Goal: Task Accomplishment & Management: Manage account settings

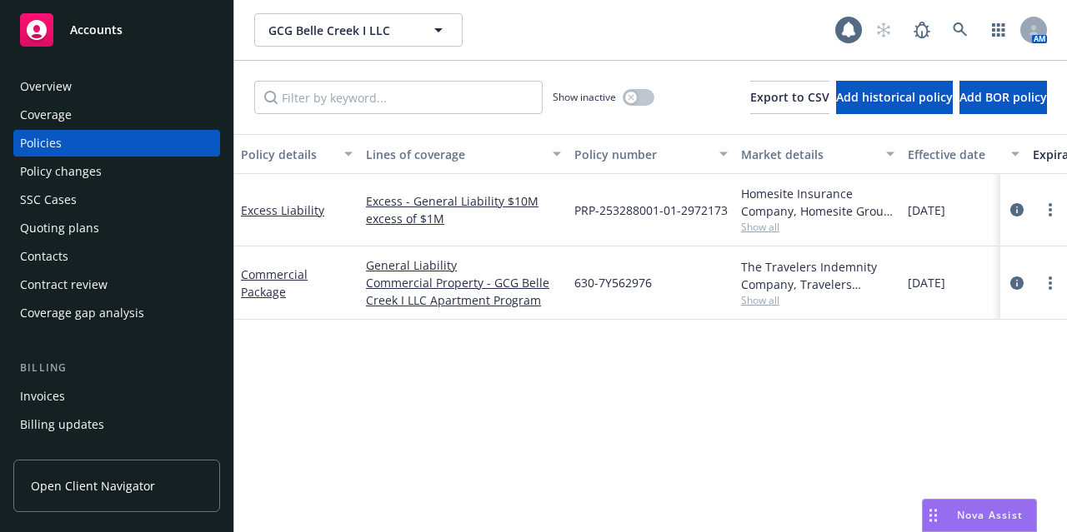
click at [85, 42] on div "Accounts" at bounding box center [116, 29] width 193 height 33
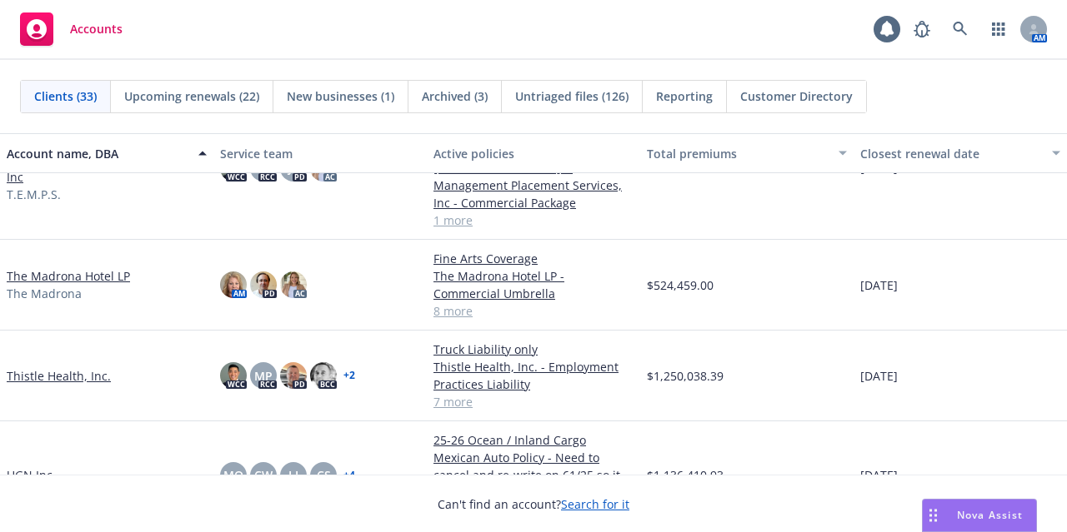
scroll to position [1982, 0]
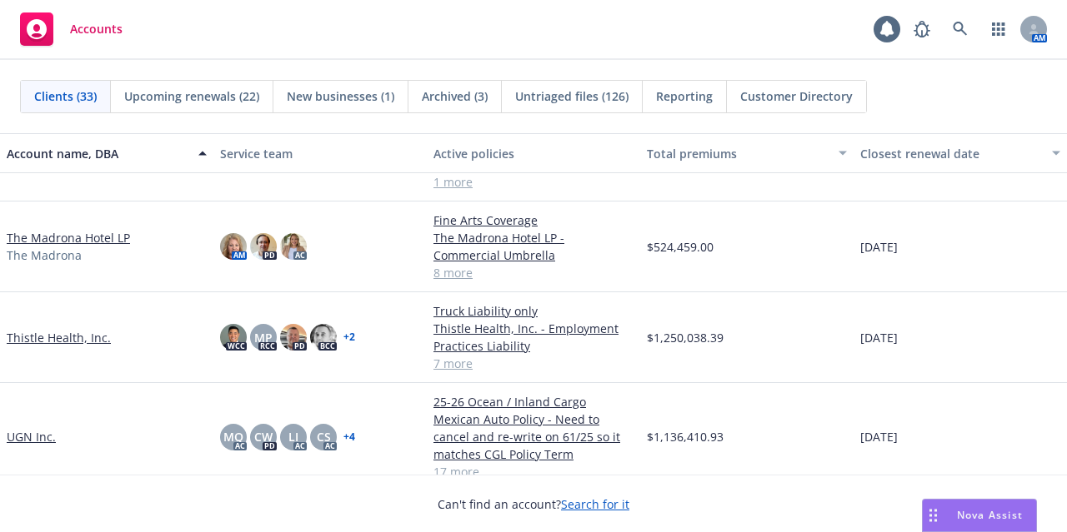
click at [73, 234] on link "The Madrona Hotel LP" at bounding box center [68, 237] width 123 height 17
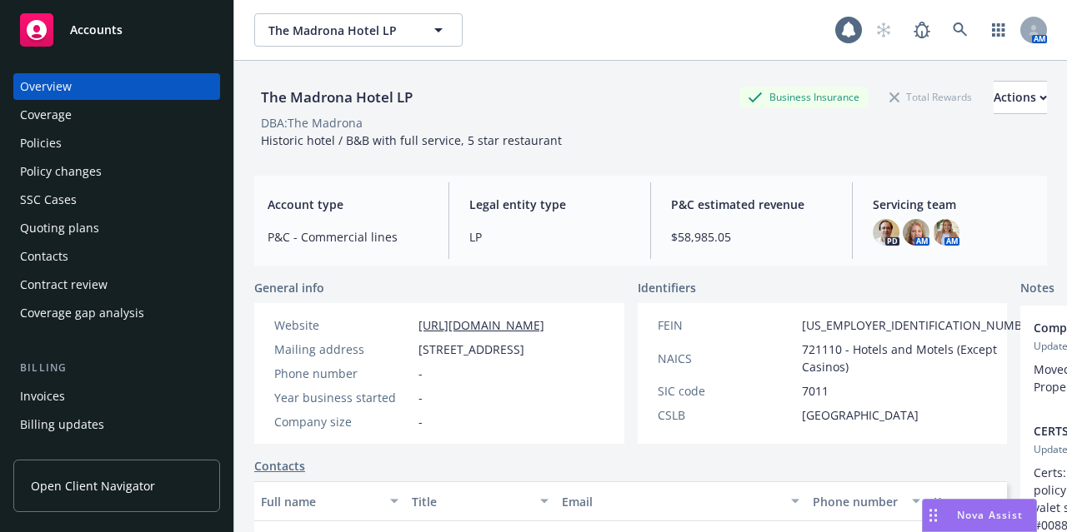
click at [122, 144] on div "Policies" at bounding box center [116, 143] width 193 height 27
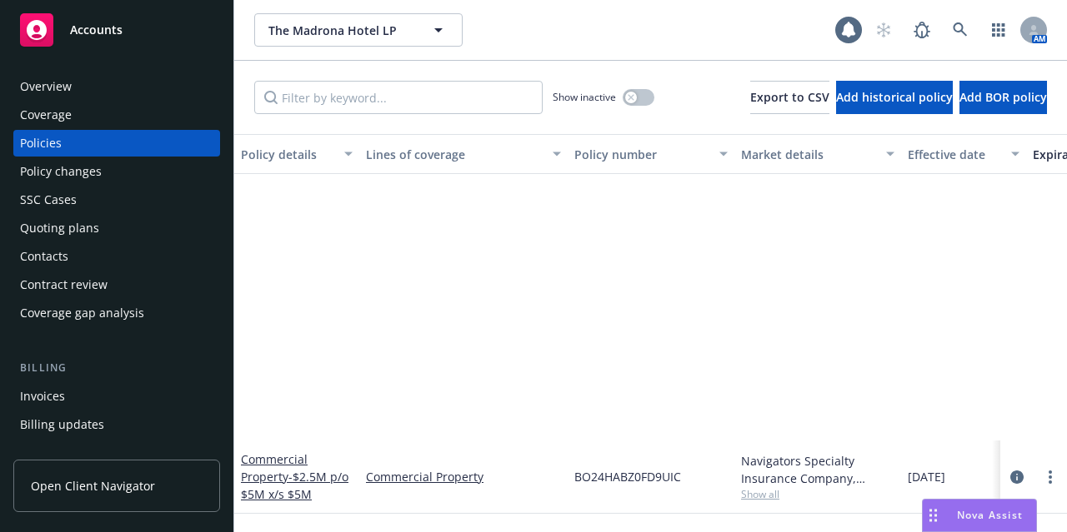
scroll to position [370, 0]
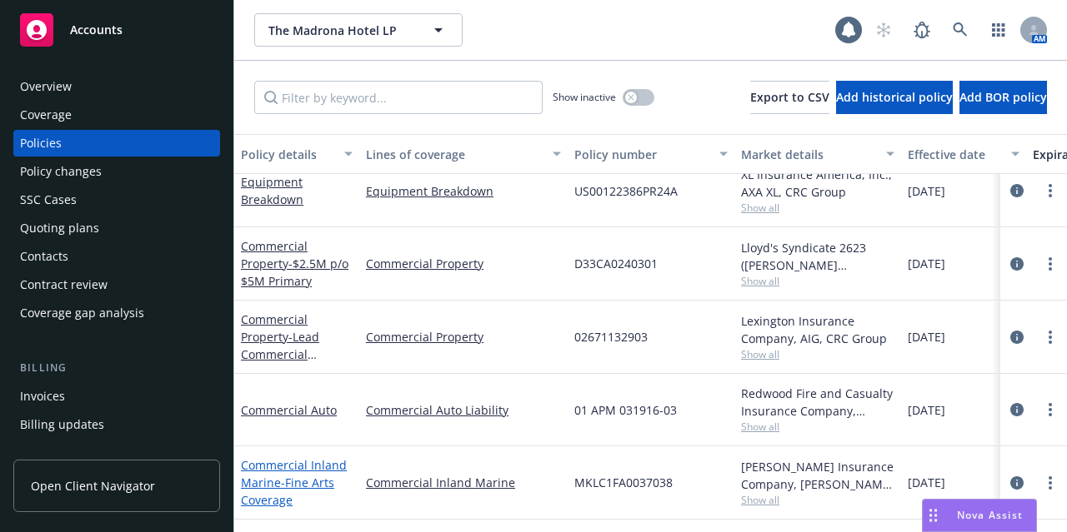
click at [278, 475] on span "- Fine Arts Coverage" at bounding box center [287, 491] width 93 height 33
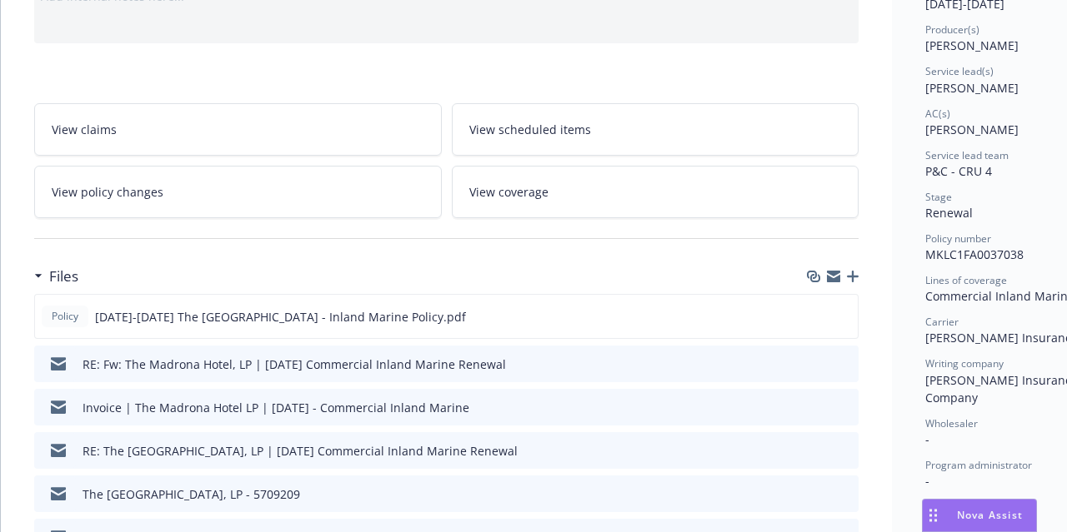
scroll to position [250, 0]
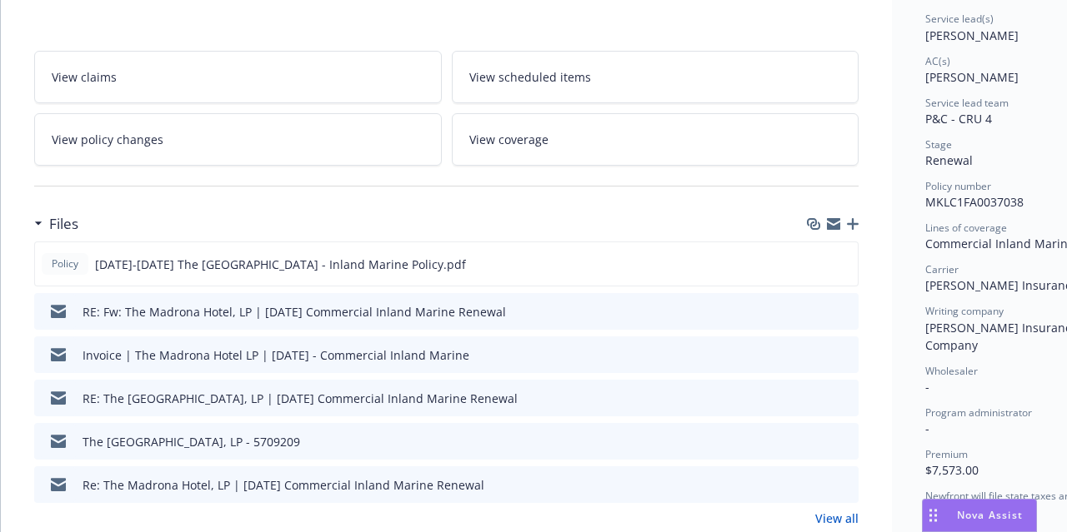
click at [852, 219] on icon "button" at bounding box center [853, 224] width 12 height 12
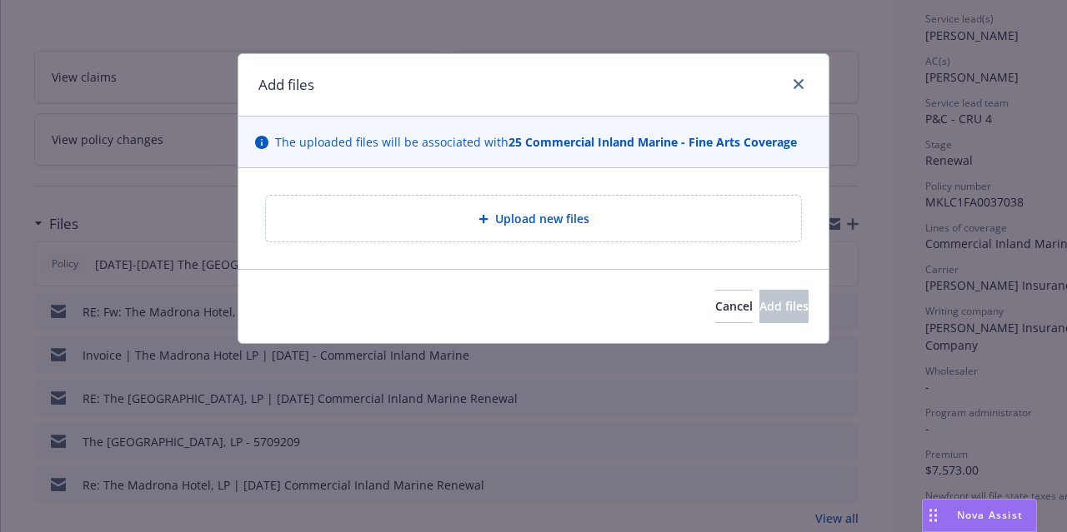
click at [547, 224] on span "Upload new files" at bounding box center [542, 218] width 94 height 17
type textarea "x"
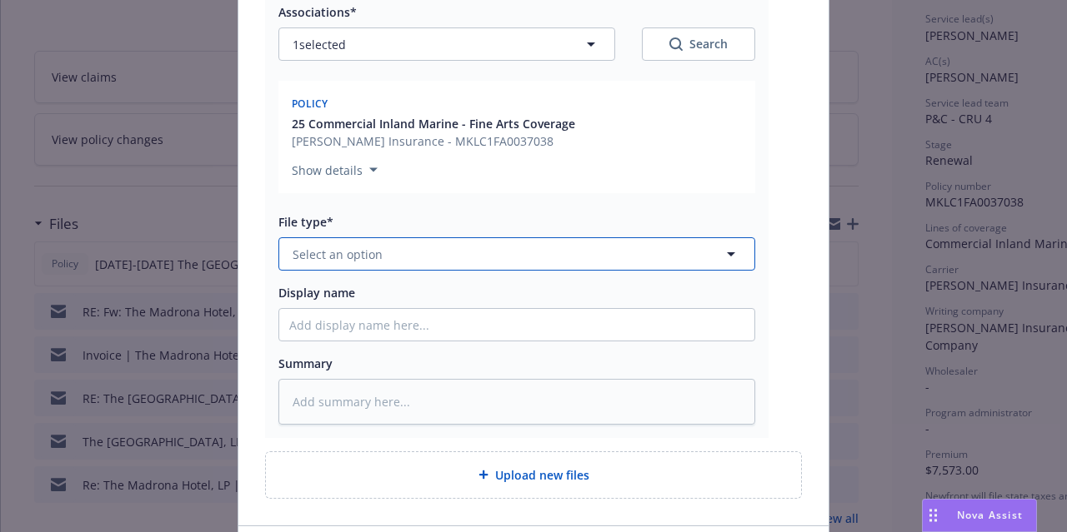
click at [560, 262] on button "Select an option" at bounding box center [516, 253] width 477 height 33
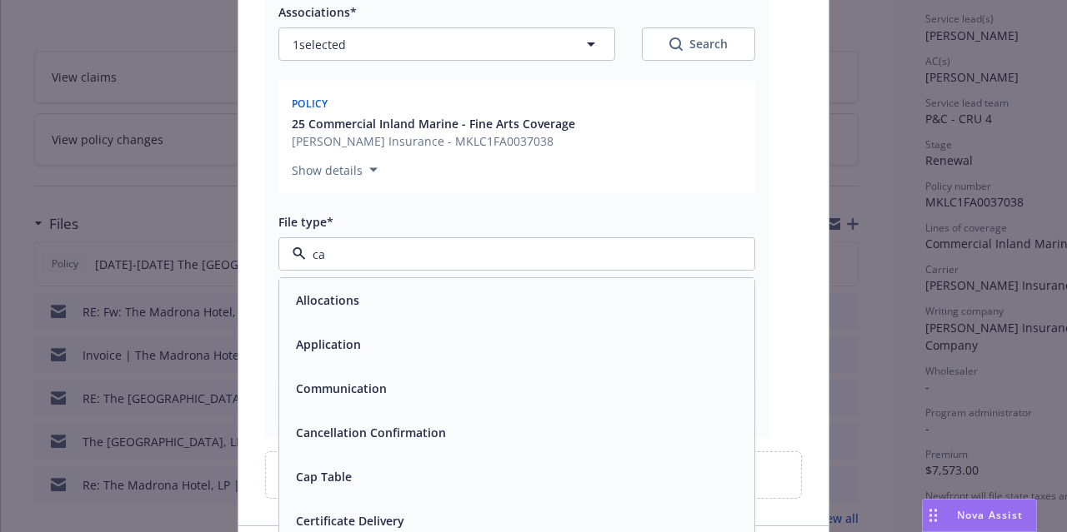
type input "can"
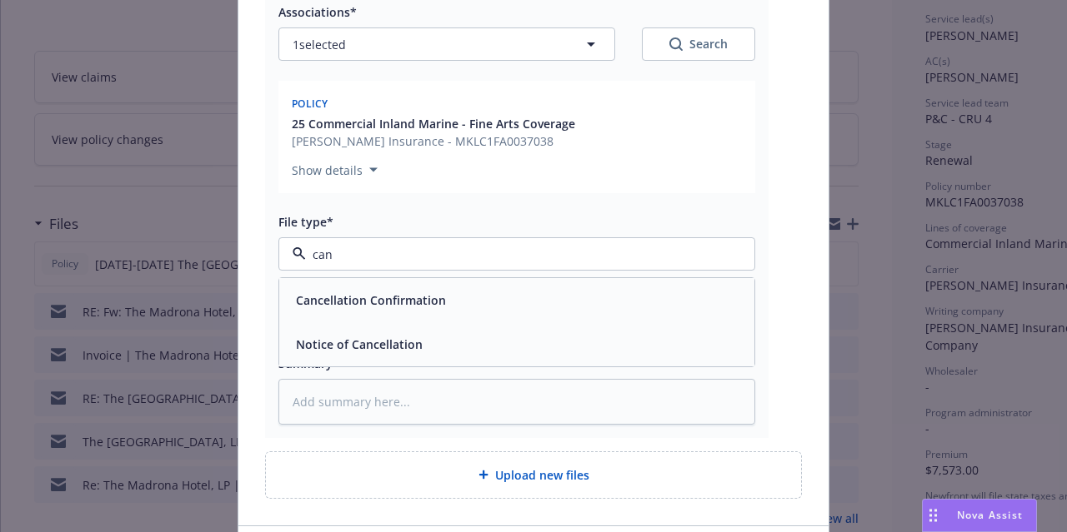
click at [547, 291] on div "Cancellation Confirmation" at bounding box center [516, 300] width 455 height 24
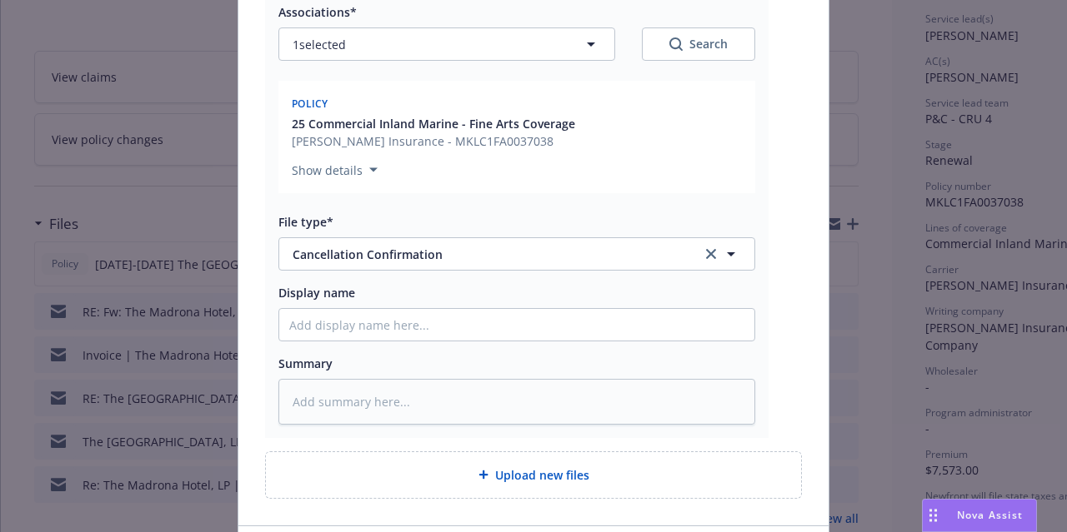
scroll to position [369, 0]
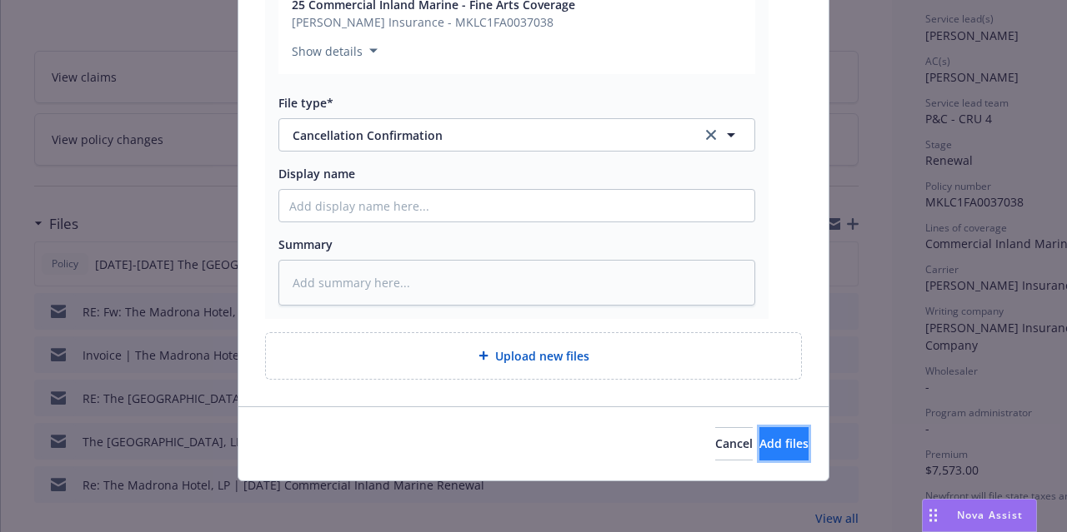
click at [767, 452] on button "Add files" at bounding box center [783, 443] width 49 height 33
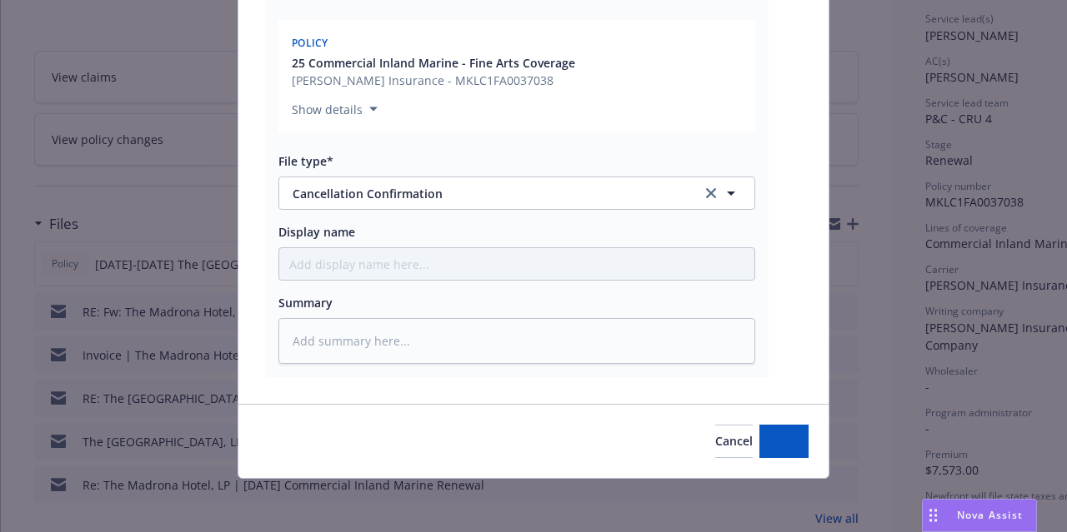
scroll to position [308, 0]
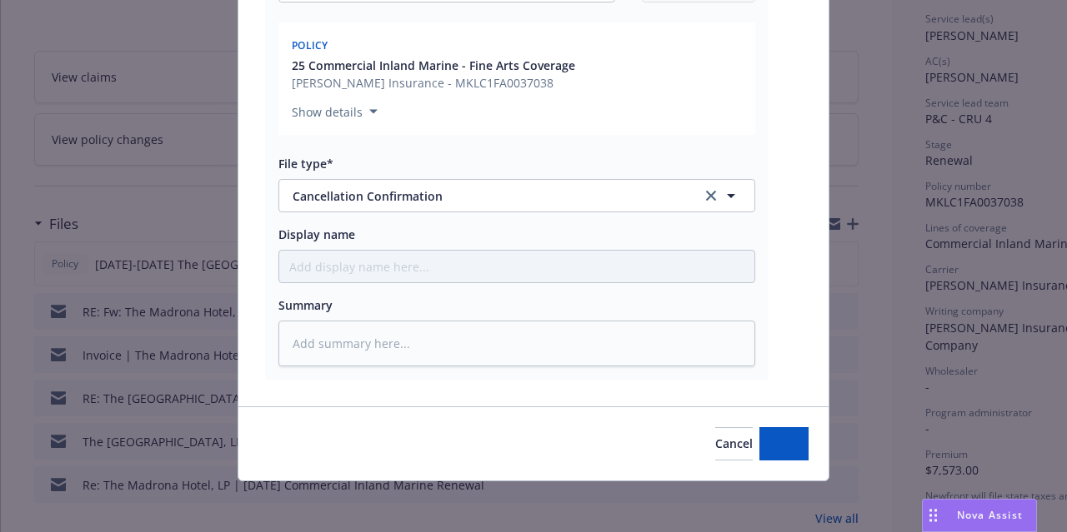
type textarea "x"
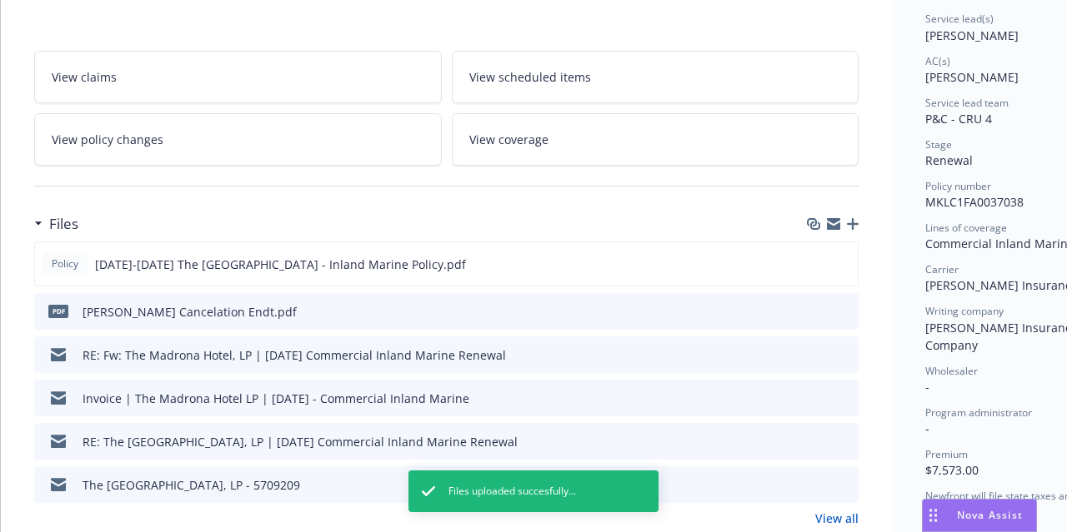
scroll to position [0, 0]
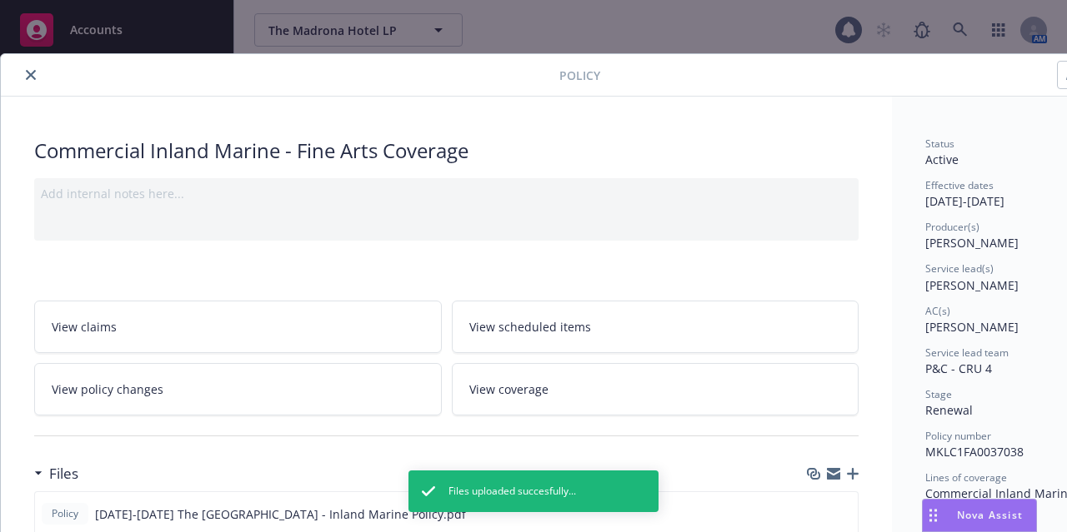
click at [31, 77] on icon "close" at bounding box center [31, 75] width 10 height 10
